Goal: Task Accomplishment & Management: Complete application form

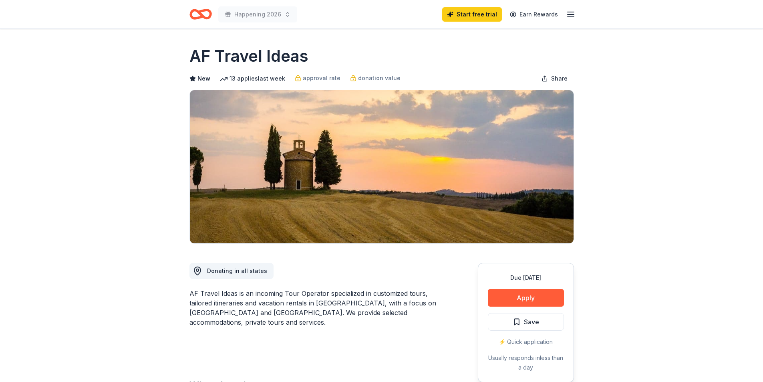
click at [571, 12] on icon "button" at bounding box center [571, 15] width 10 height 10
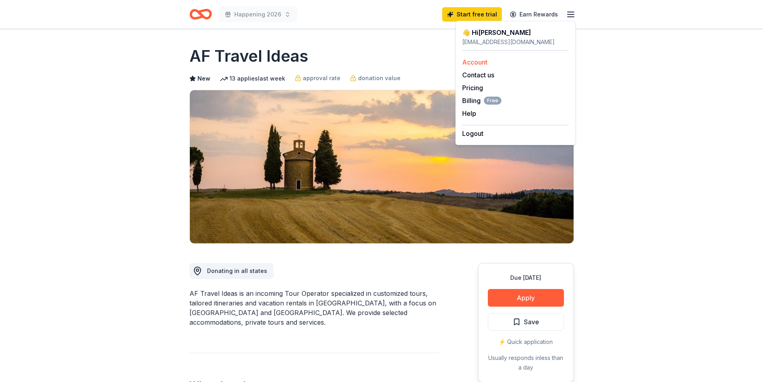
click at [482, 61] on link "Account" at bounding box center [474, 62] width 25 height 8
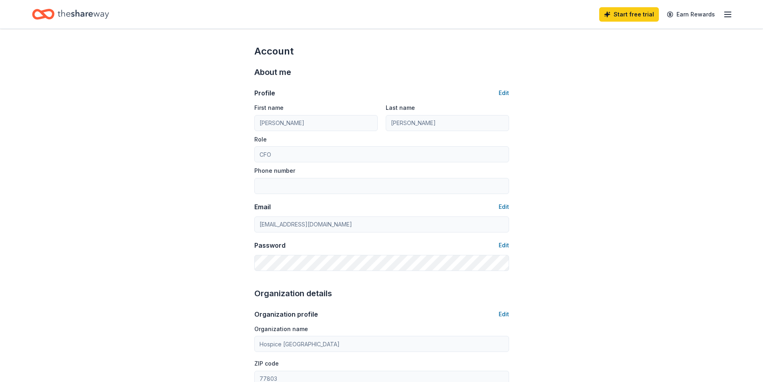
click at [67, 15] on icon "Home" at bounding box center [83, 14] width 51 height 9
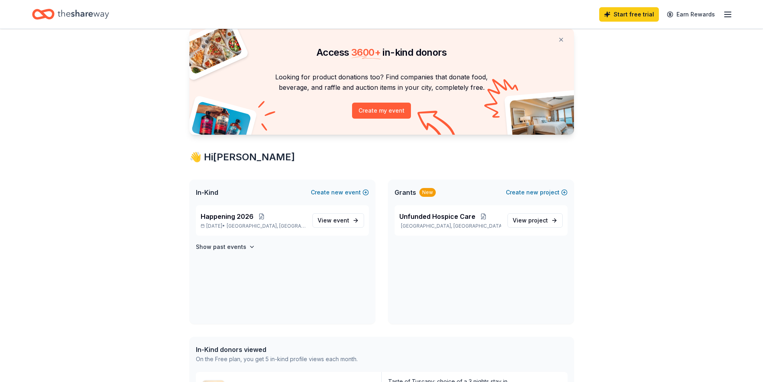
scroll to position [40, 0]
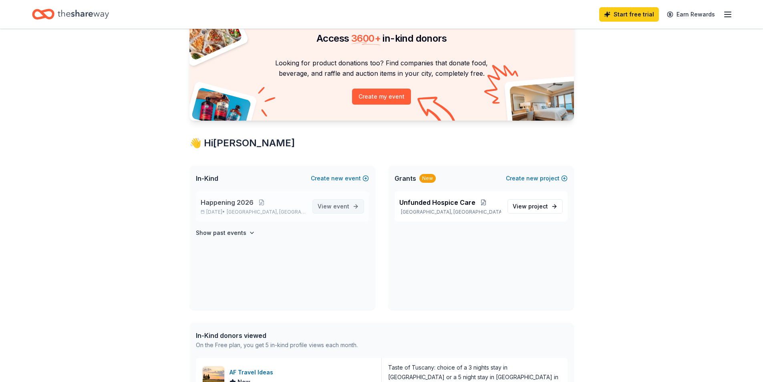
click at [335, 205] on span "event" at bounding box center [341, 206] width 16 height 7
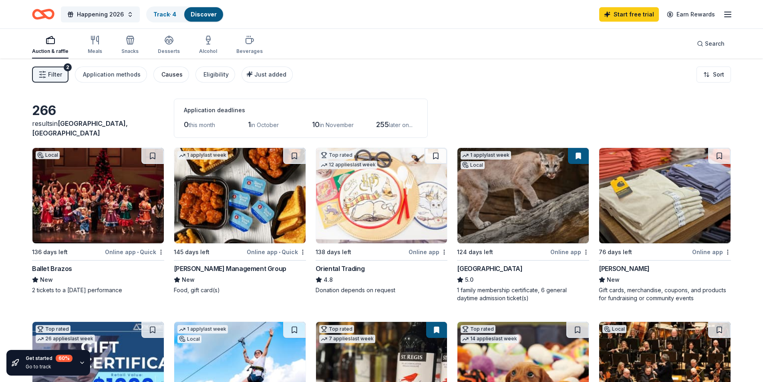
click at [174, 74] on div "Causes" at bounding box center [171, 75] width 21 height 10
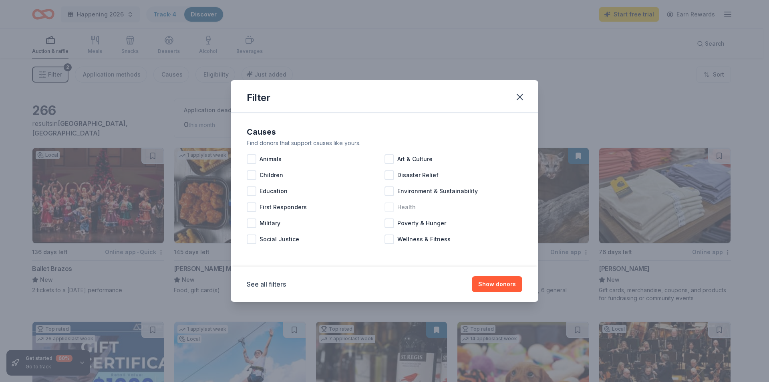
click at [389, 210] on div at bounding box center [390, 207] width 10 height 10
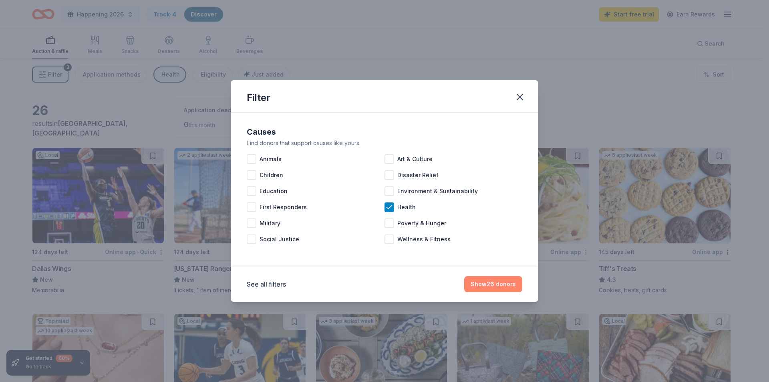
click at [490, 281] on button "Show 26 donors" at bounding box center [493, 284] width 58 height 16
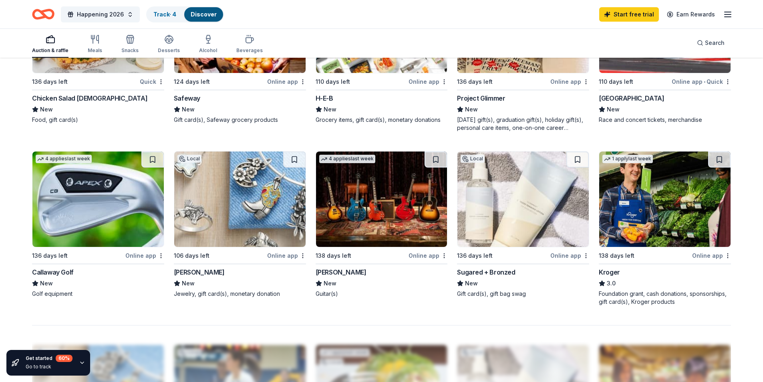
scroll to position [521, 0]
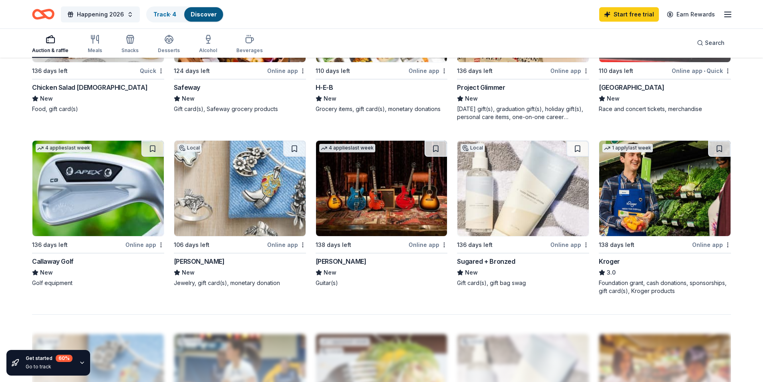
click at [93, 220] on img at bounding box center [97, 188] width 131 height 95
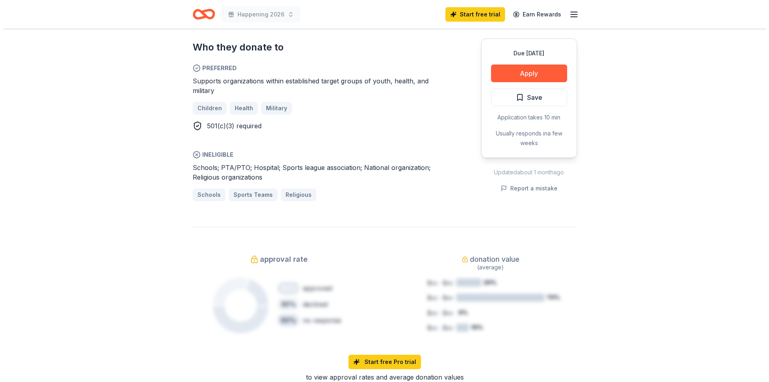
scroll to position [441, 0]
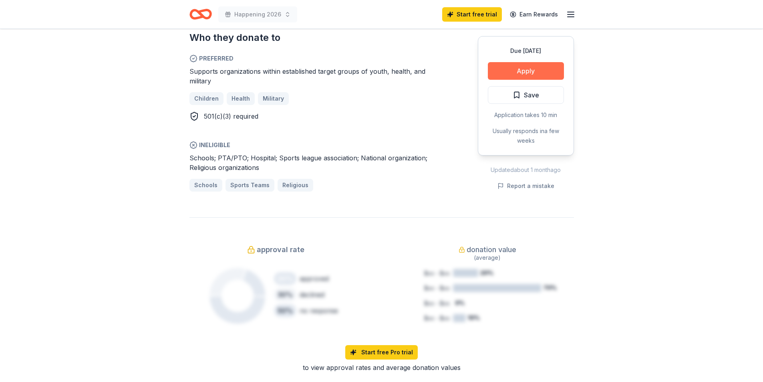
click at [535, 71] on button "Apply" at bounding box center [526, 71] width 76 height 18
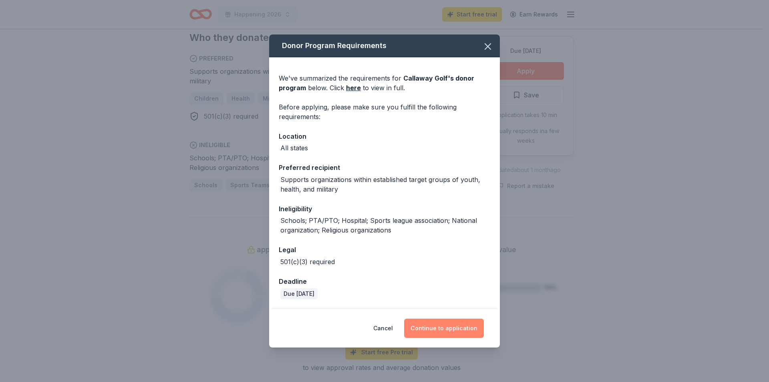
click at [452, 327] on button "Continue to application" at bounding box center [444, 328] width 80 height 19
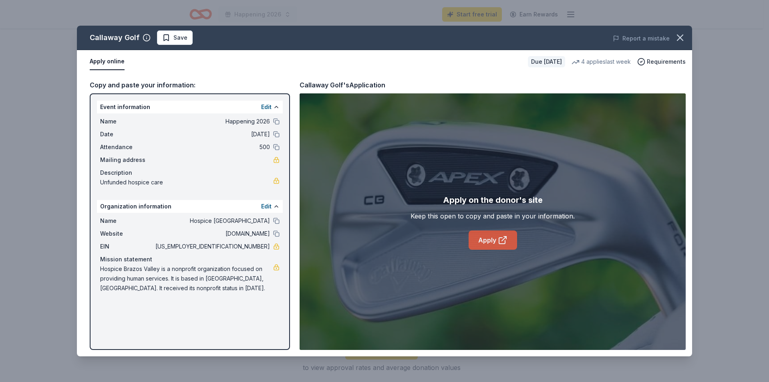
click at [484, 239] on link "Apply" at bounding box center [493, 239] width 48 height 19
